Goal: Task Accomplishment & Management: Manage account settings

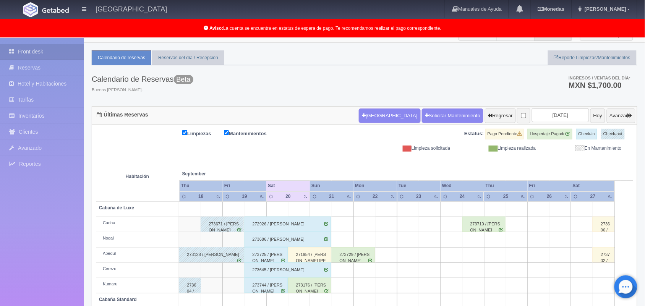
scroll to position [0, 0]
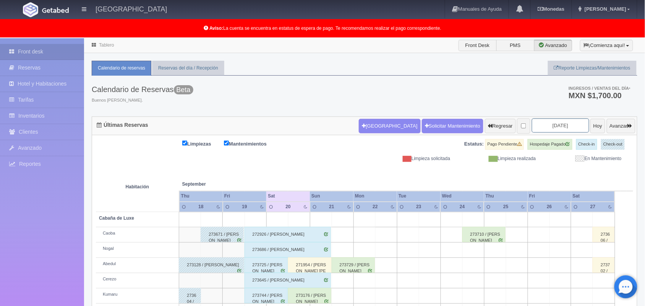
click at [554, 123] on input "2025-09-20" at bounding box center [560, 126] width 57 height 14
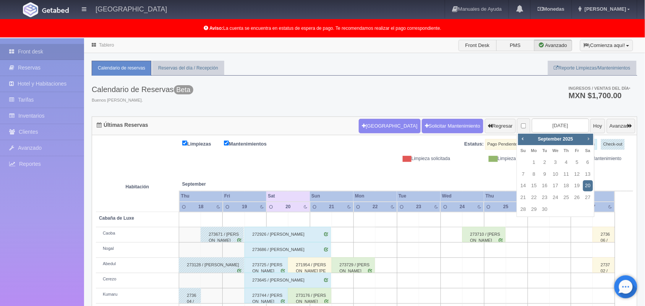
click at [585, 140] on link "Next" at bounding box center [589, 139] width 8 height 8
click at [523, 208] on link "26" at bounding box center [524, 209] width 10 height 11
type input "[DATE]"
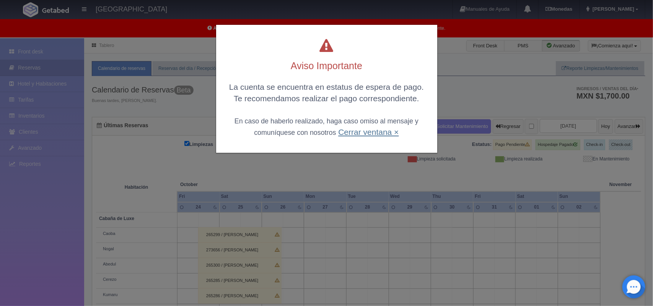
click at [369, 131] on link "Cerrar ventana ×" at bounding box center [368, 132] width 60 height 9
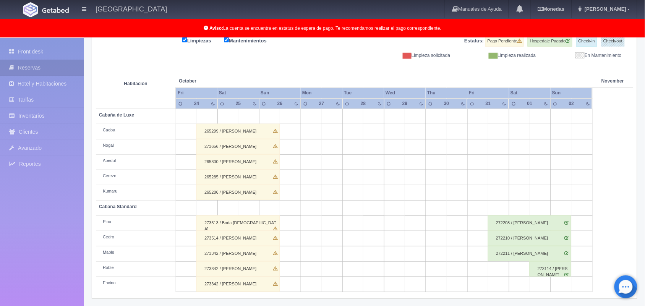
scroll to position [106, 0]
